Goal: Information Seeking & Learning: Learn about a topic

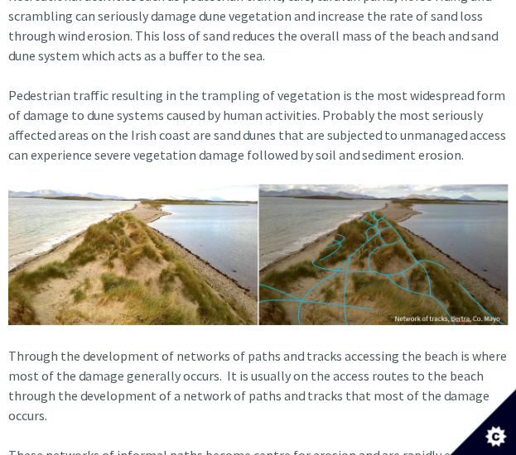
scroll to position [991, 0]
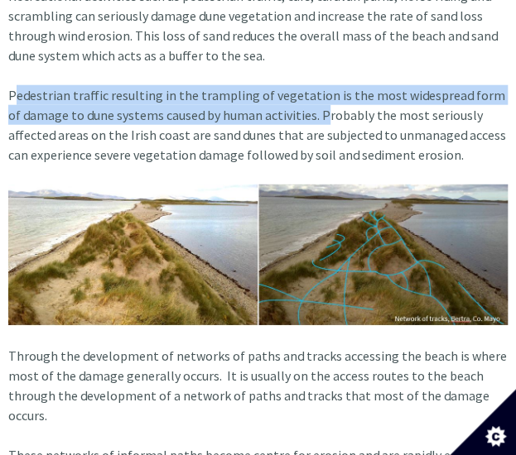
drag, startPoint x: 8, startPoint y: 94, endPoint x: 306, endPoint y: 118, distance: 299.0
click at [306, 118] on article "Our beaches and dunes are so popular that we put them under tremendous pressure…" at bounding box center [257, 323] width 499 height 1889
copy article "Pedestrian traffic resulting in the trampling of vegetation is the most widespr…"
click at [325, 136] on article "Our beaches and dunes are so popular that we put them under tremendous pressure…" at bounding box center [257, 323] width 499 height 1889
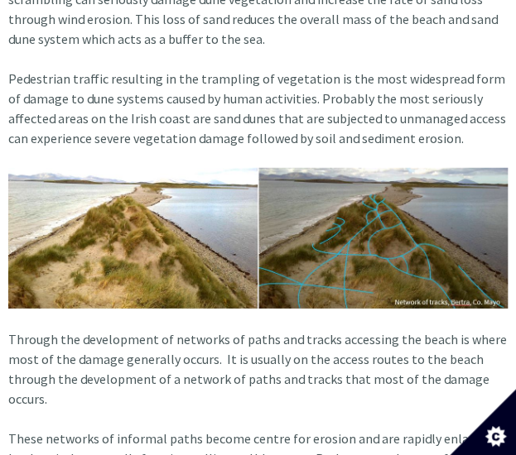
scroll to position [985, 0]
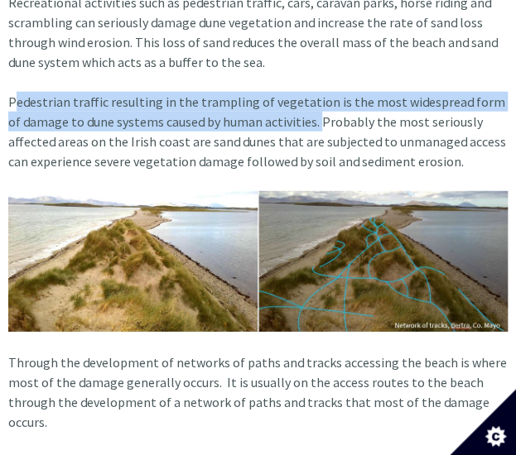
drag, startPoint x: 10, startPoint y: 101, endPoint x: 301, endPoint y: 128, distance: 292.6
click at [301, 128] on article "Our beaches and dunes are so popular that we put them under tremendous pressure…" at bounding box center [257, 330] width 499 height 1889
copy article "Pedestrian traffic resulting in the trampling of vegetation is the most widespr…"
click at [293, 95] on article "Our beaches and dunes are so popular that we put them under tremendous pressure…" at bounding box center [257, 330] width 499 height 1889
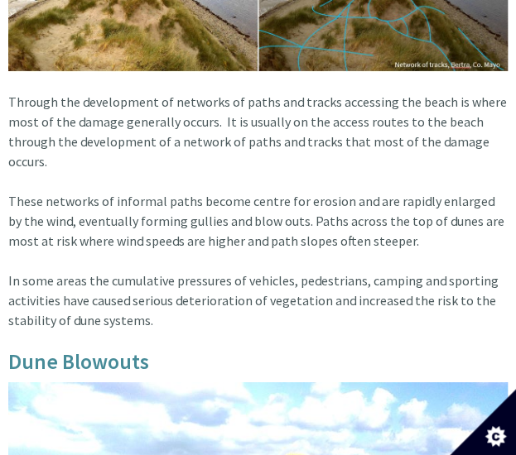
scroll to position [1250, 0]
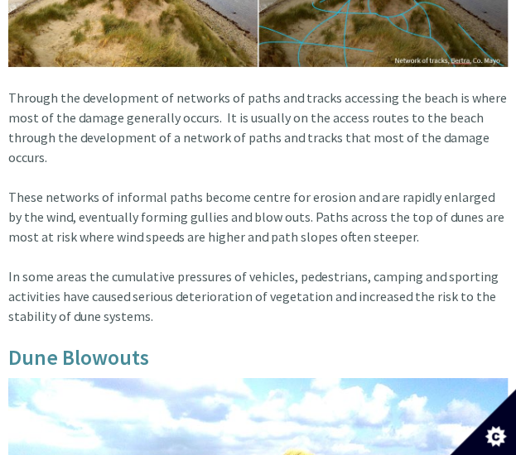
drag, startPoint x: 217, startPoint y: 118, endPoint x: 269, endPoint y: 150, distance: 61.3
click at [269, 150] on article "Our beaches and dunes are so popular that we put them under tremendous pressure…" at bounding box center [257, 65] width 499 height 1889
copy article "It is usually on the access routes to the beach through the development of a ne…"
click at [159, 259] on article "Our beaches and dunes are so popular that we put them under tremendous pressure…" at bounding box center [257, 65] width 499 height 1889
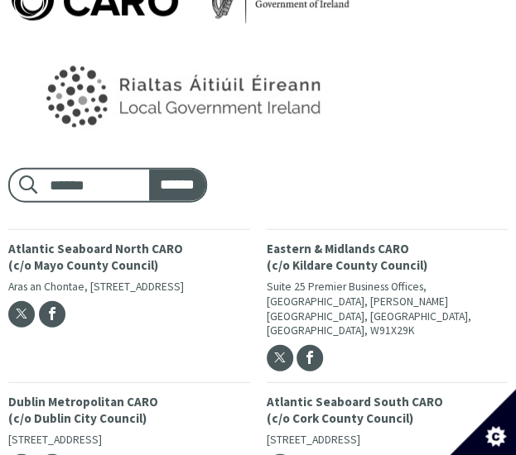
scroll to position [2532, 0]
